Goal: Task Accomplishment & Management: Manage account settings

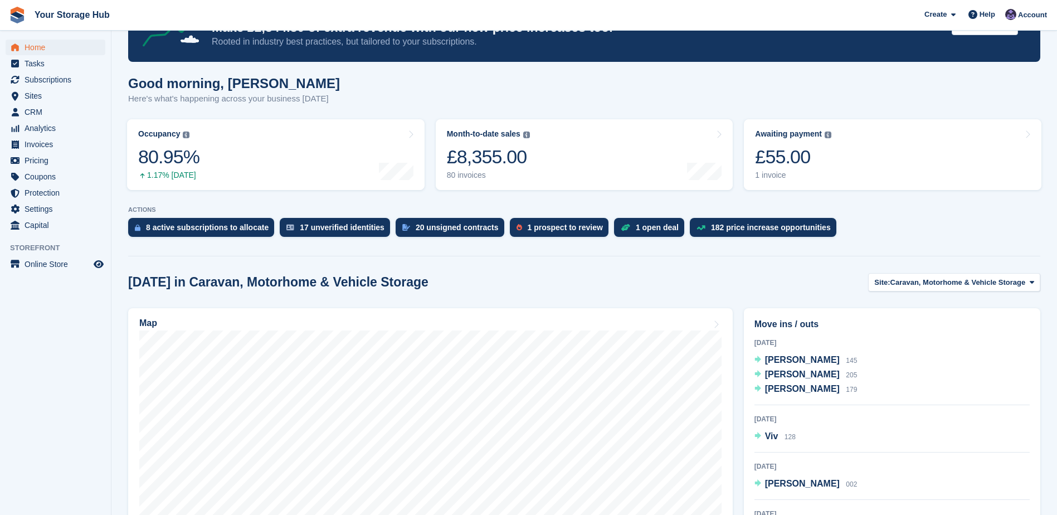
scroll to position [111, 0]
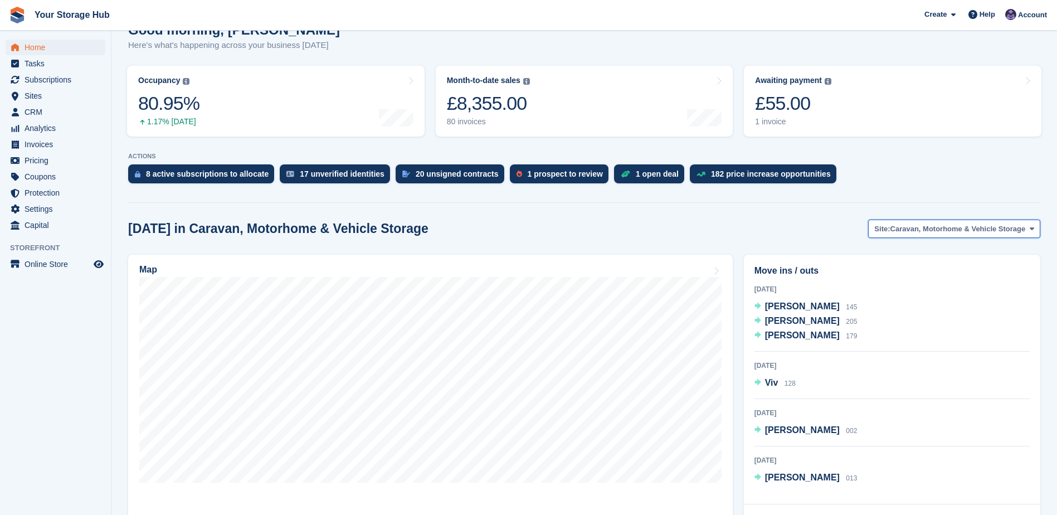
click at [932, 235] on button "Site: Caravan, Motorhome & Vehicle Storage" at bounding box center [954, 229] width 172 height 18
click at [918, 276] on link "Container Self Storage Facility" at bounding box center [955, 275] width 160 height 20
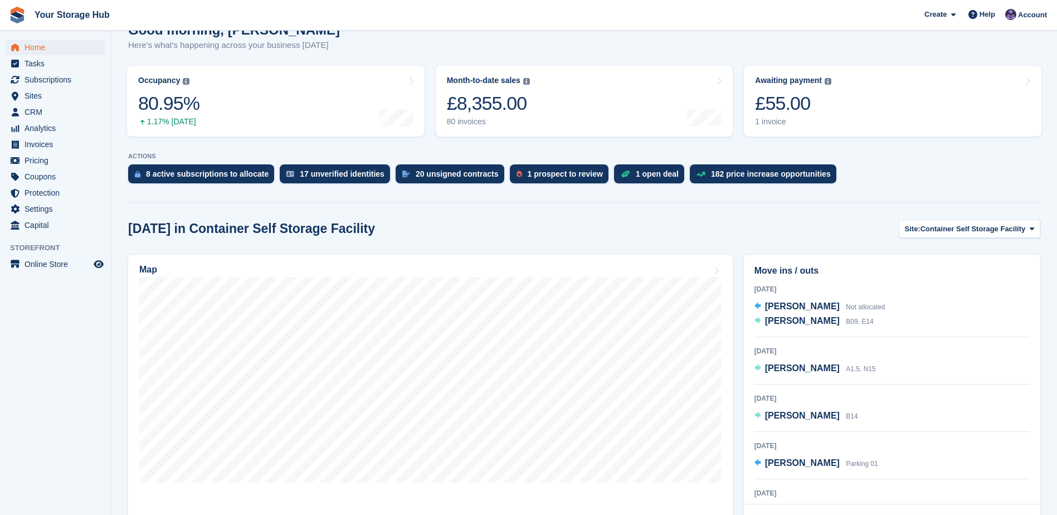
scroll to position [167, 0]
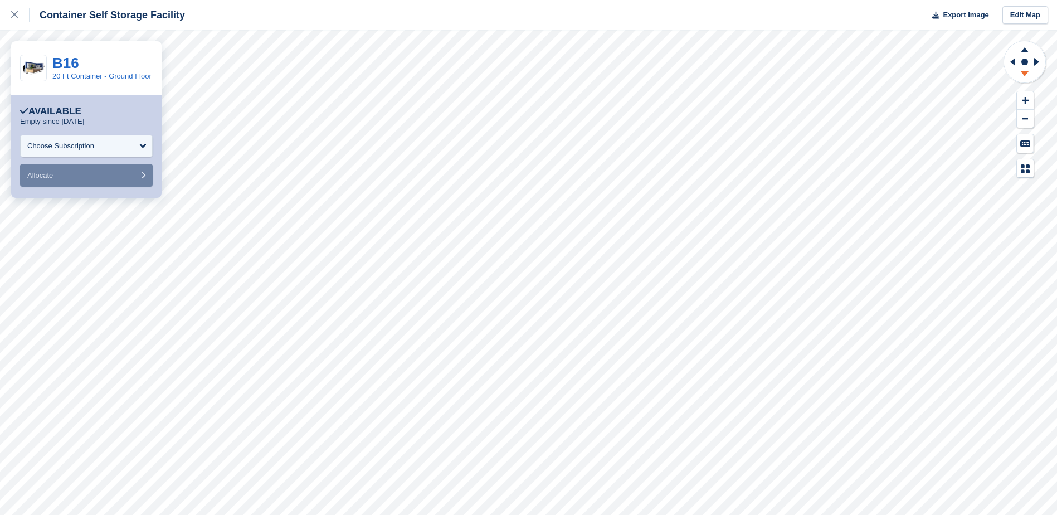
click at [1023, 74] on icon at bounding box center [1025, 73] width 8 height 5
click at [1023, 48] on icon at bounding box center [1024, 48] width 29 height 14
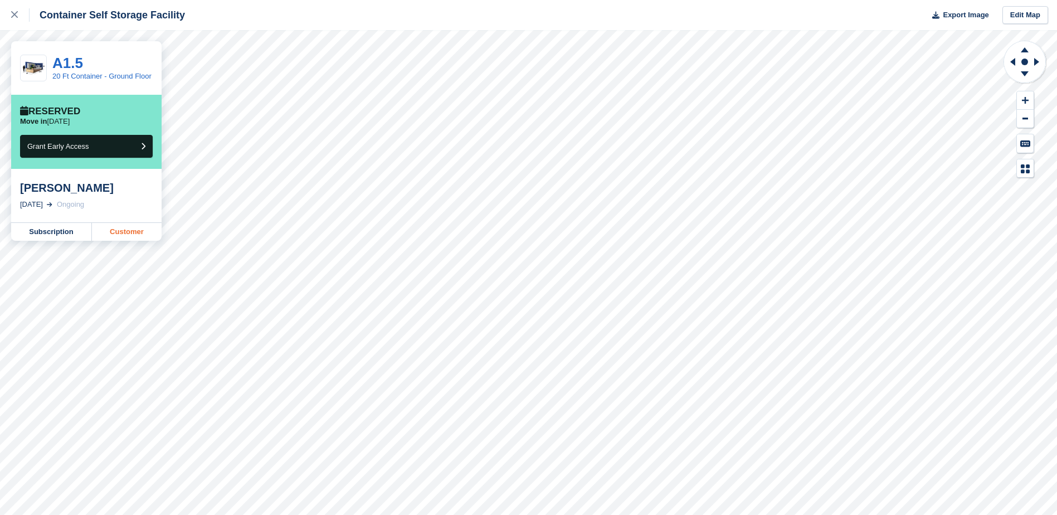
click at [118, 230] on link "Customer" at bounding box center [127, 232] width 70 height 18
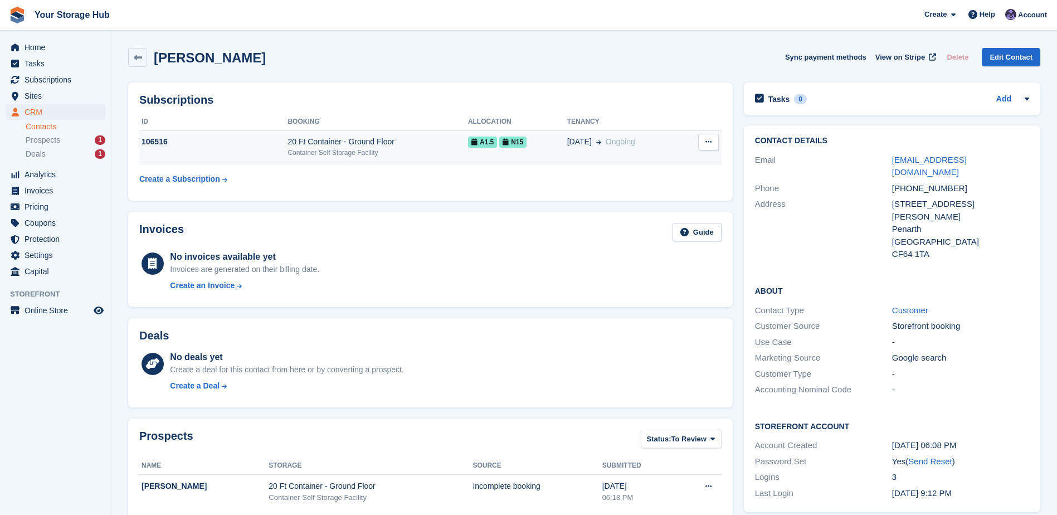
click at [707, 139] on icon at bounding box center [708, 141] width 6 height 7
click at [499, 140] on span "N15" at bounding box center [512, 142] width 27 height 11
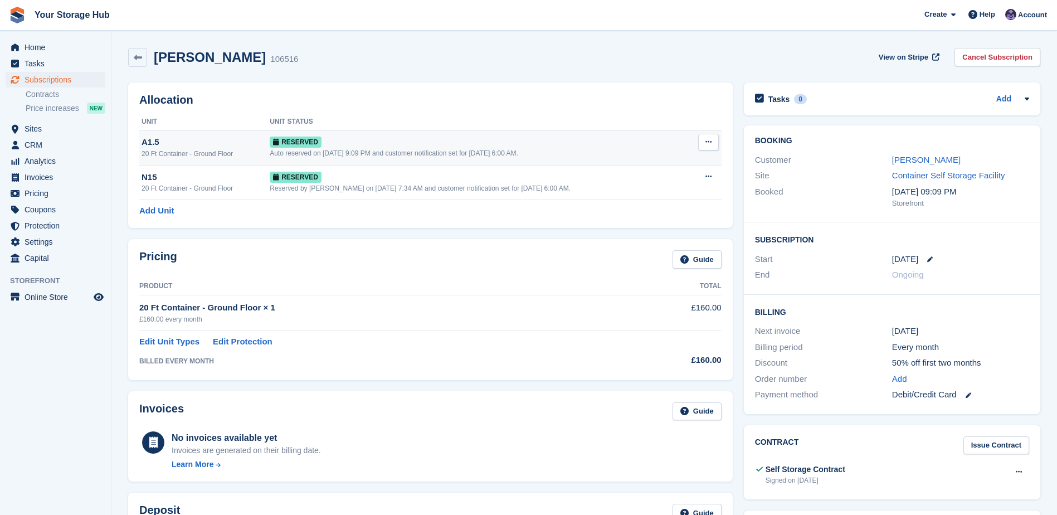
click at [713, 145] on button at bounding box center [708, 142] width 21 height 17
click at [652, 188] on p "Deallocate" at bounding box center [665, 188] width 97 height 14
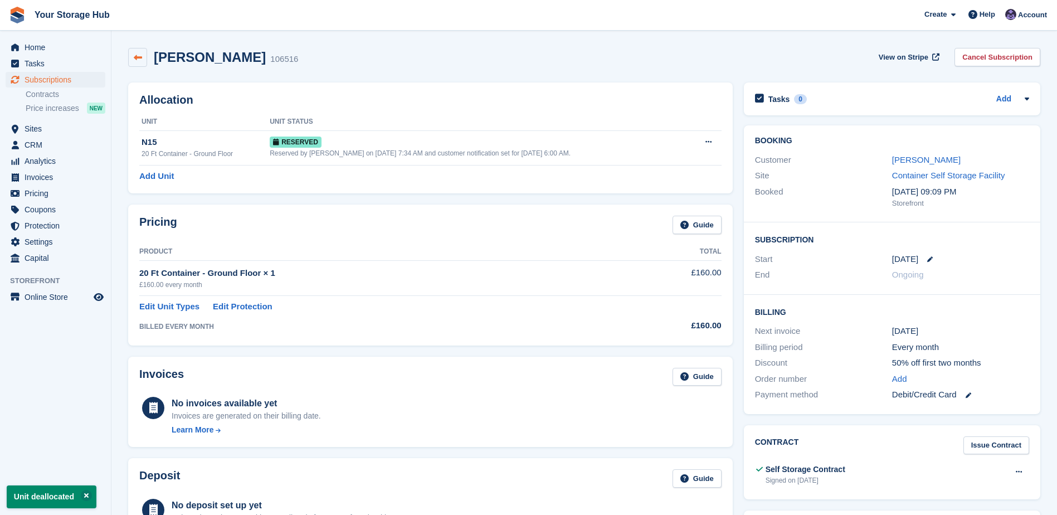
click at [139, 55] on icon at bounding box center [138, 57] width 8 height 8
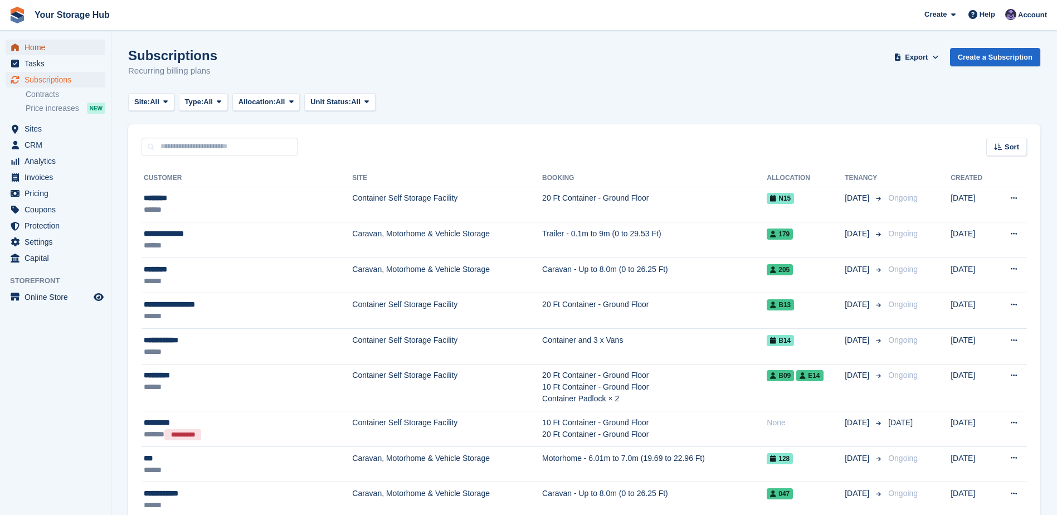
click at [48, 54] on span "Home" at bounding box center [58, 48] width 67 height 16
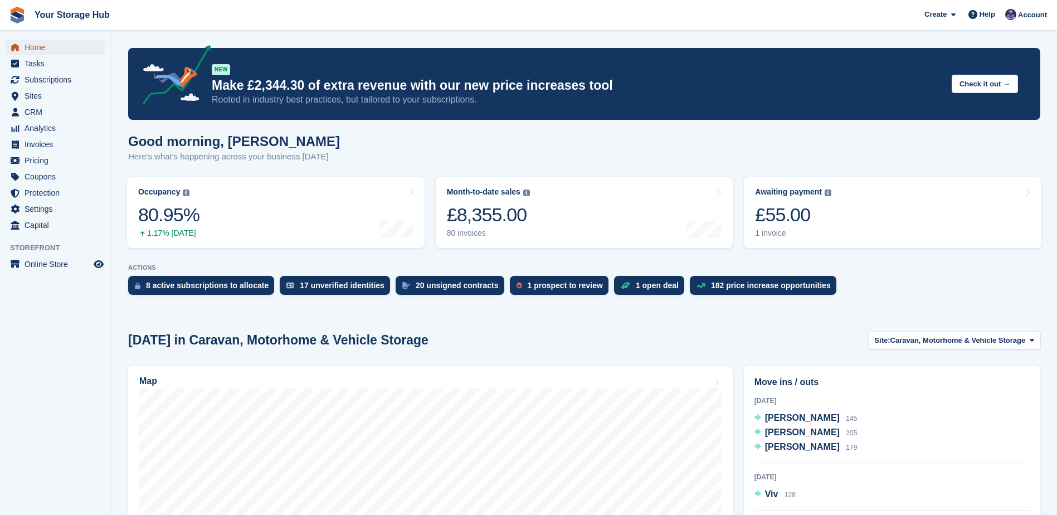
click at [43, 42] on span "Home" at bounding box center [58, 48] width 67 height 16
click at [775, 195] on div "Awaiting payment" at bounding box center [788, 191] width 67 height 9
click at [766, 215] on div "£55.00" at bounding box center [793, 214] width 76 height 23
